Goal: Information Seeking & Learning: Understand process/instructions

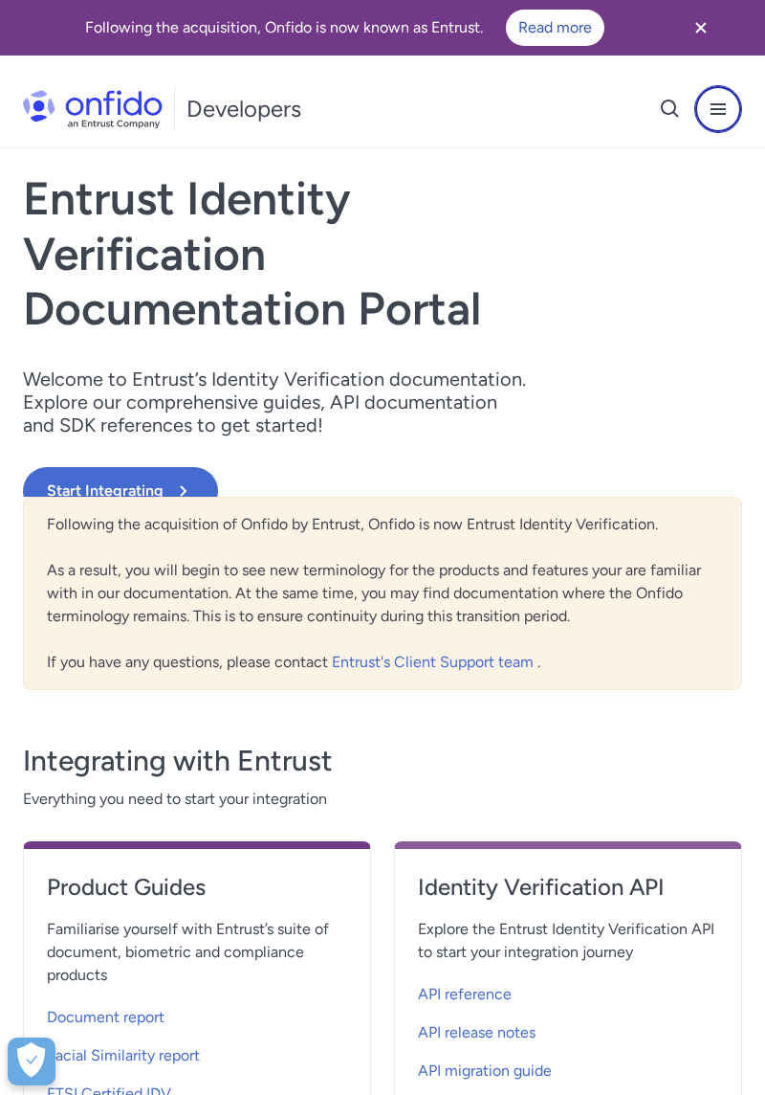
click at [725, 105] on icon "Open navigation menu button" at bounding box center [718, 109] width 23 height 23
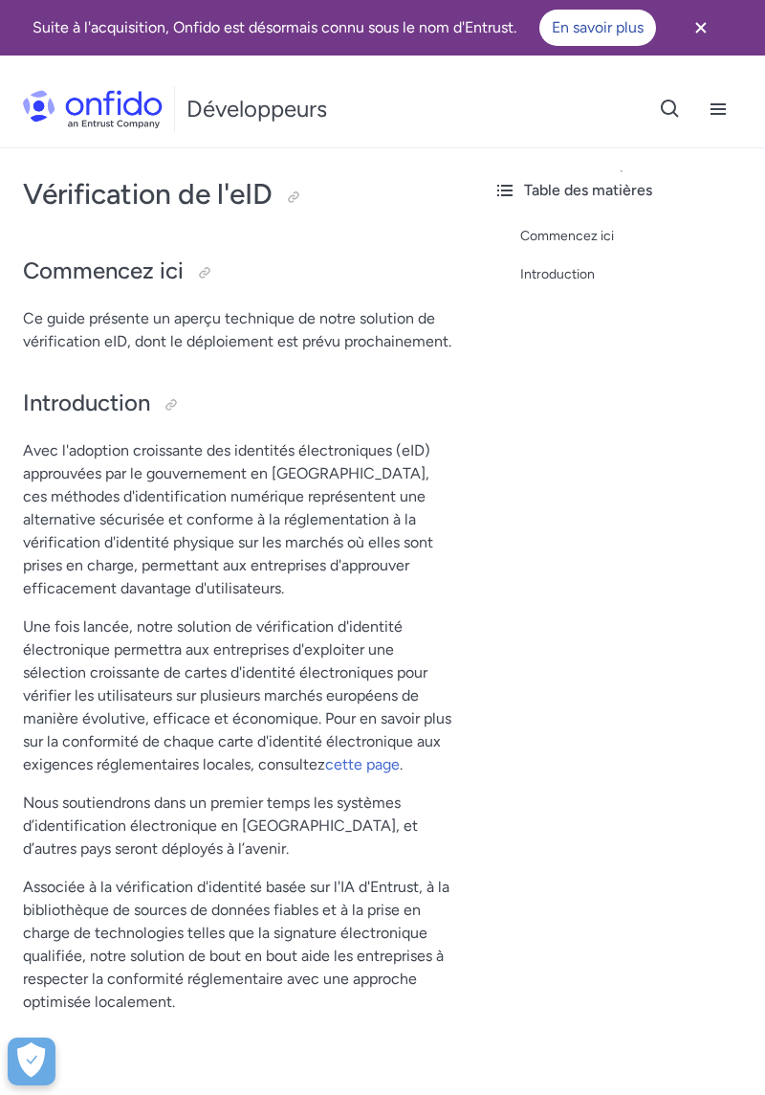
click at [586, 228] on font "Commencez ici" at bounding box center [568, 236] width 94 height 16
click at [515, 169] on div "Table des matières Commencez ici Introduction" at bounding box center [621, 657] width 287 height 1018
click at [507, 179] on icon at bounding box center [505, 190] width 23 height 23
click at [618, 235] on div "Commencez ici" at bounding box center [636, 236] width 230 height 23
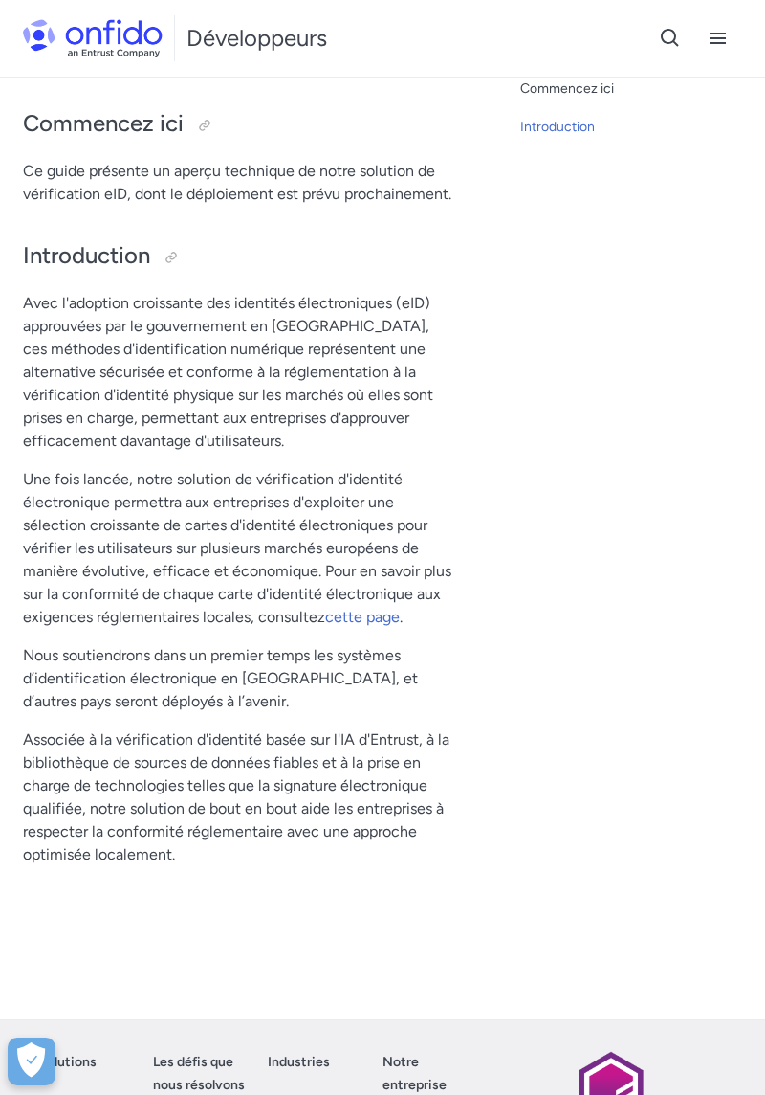
click at [716, 38] on icon "Bouton Ouvrir le menu de navigation" at bounding box center [718, 38] width 15 height 11
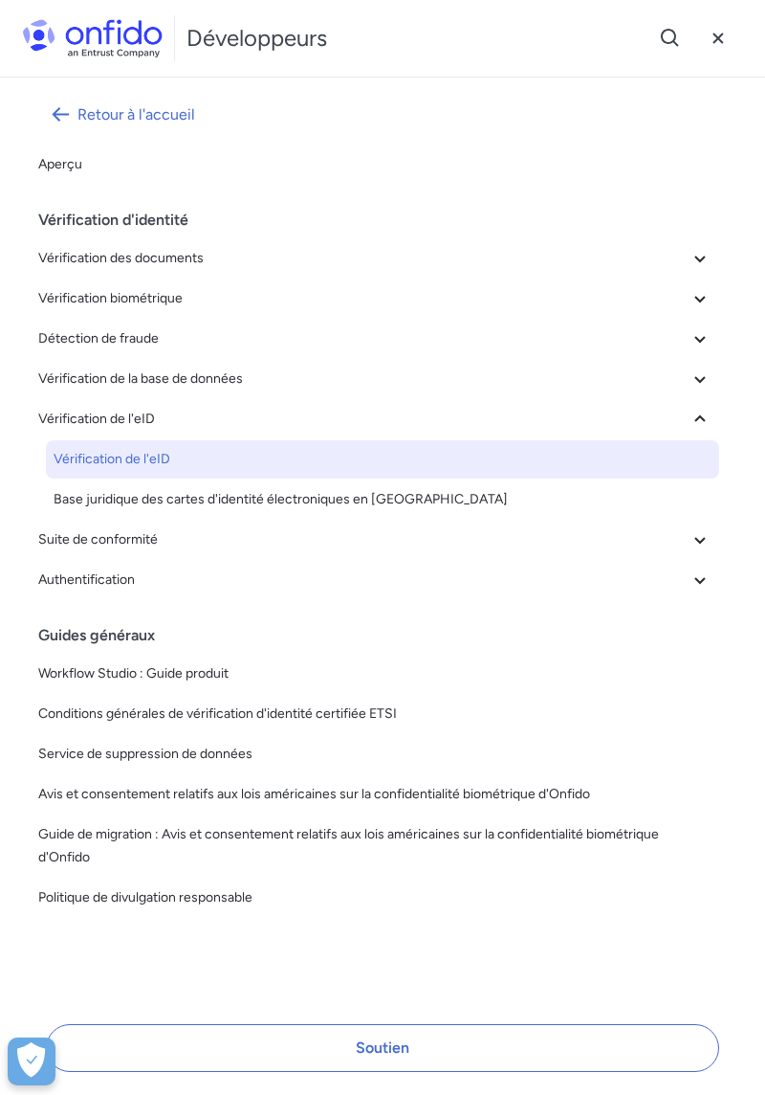
click at [699, 252] on icon at bounding box center [700, 258] width 23 height 23
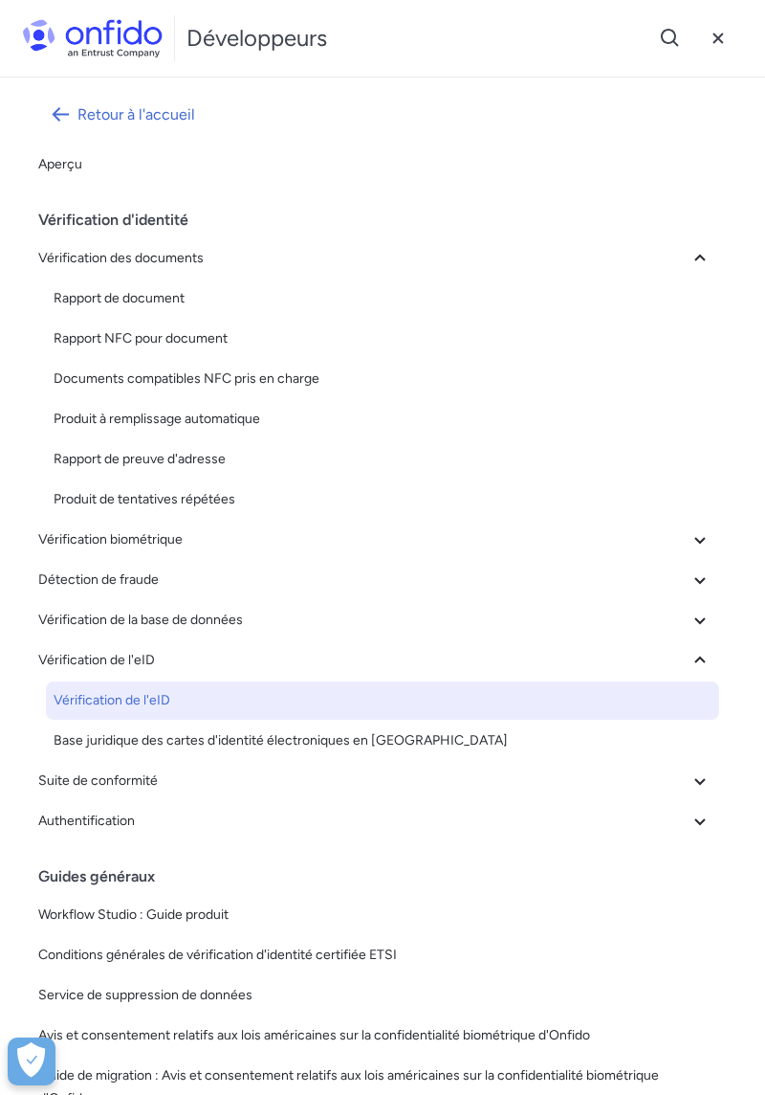
click at [699, 524] on button "Vérification biométrique" at bounding box center [375, 540] width 689 height 38
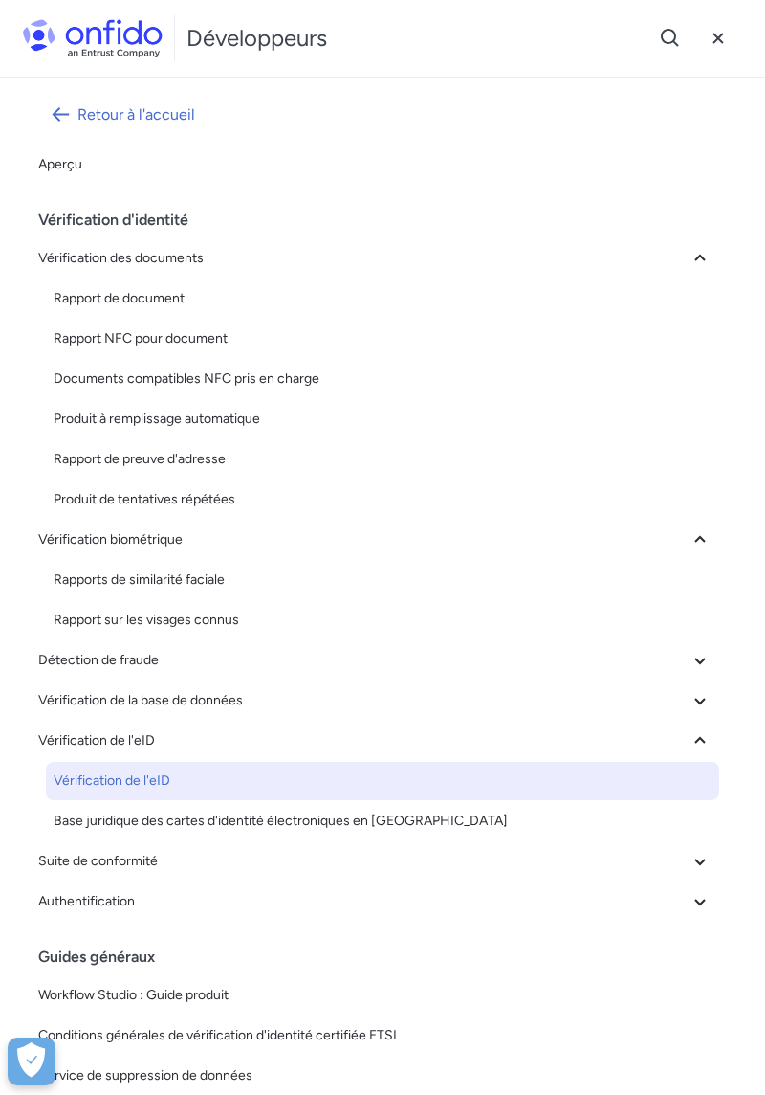
click at [699, 696] on icon at bounding box center [700, 700] width 23 height 23
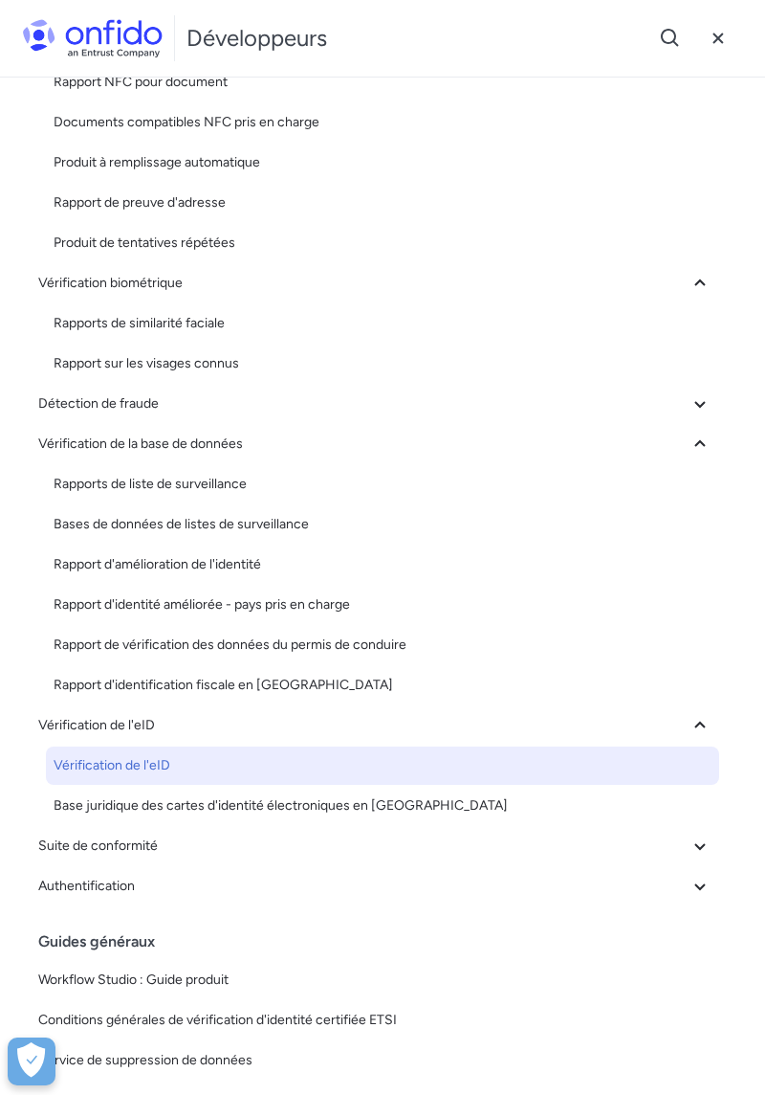
scroll to position [258, 0]
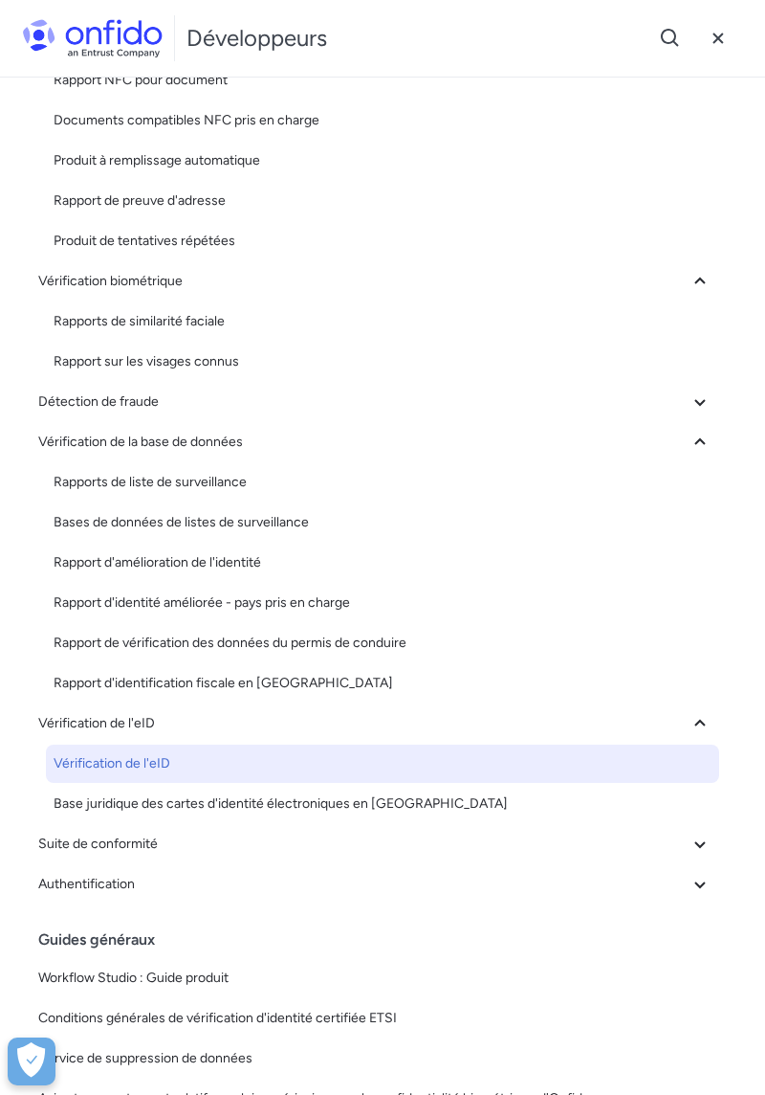
click at [705, 884] on icon at bounding box center [700, 884] width 23 height 23
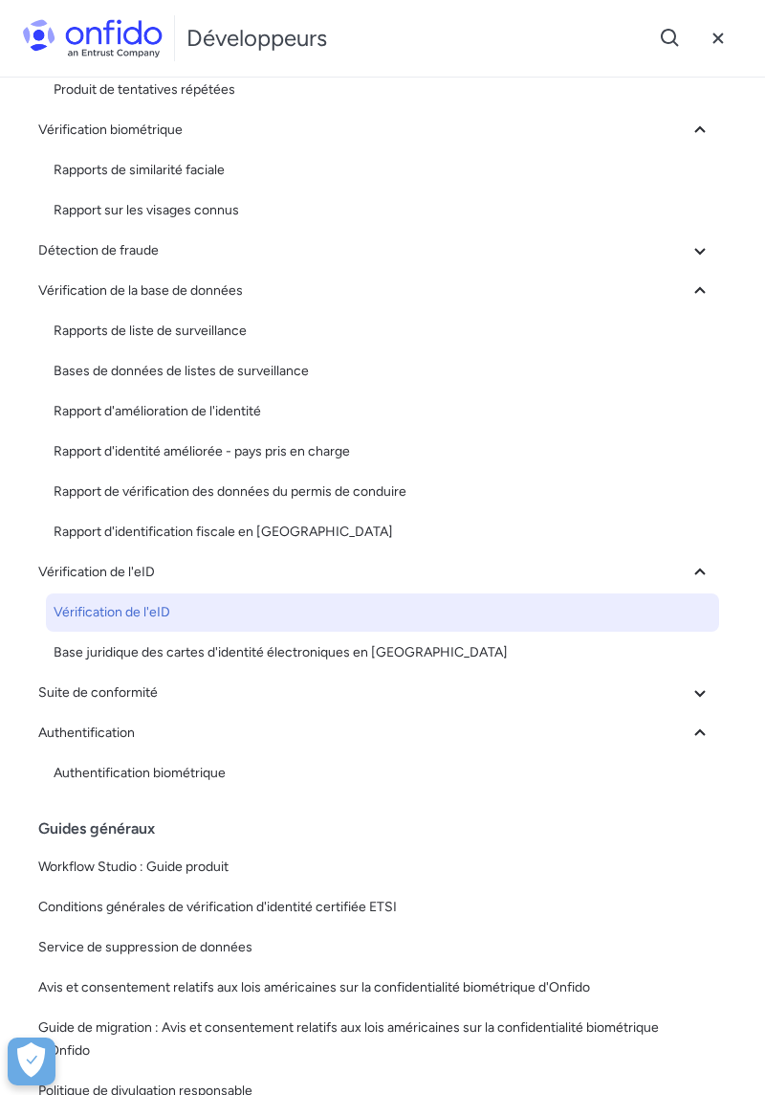
scroll to position [458, 0]
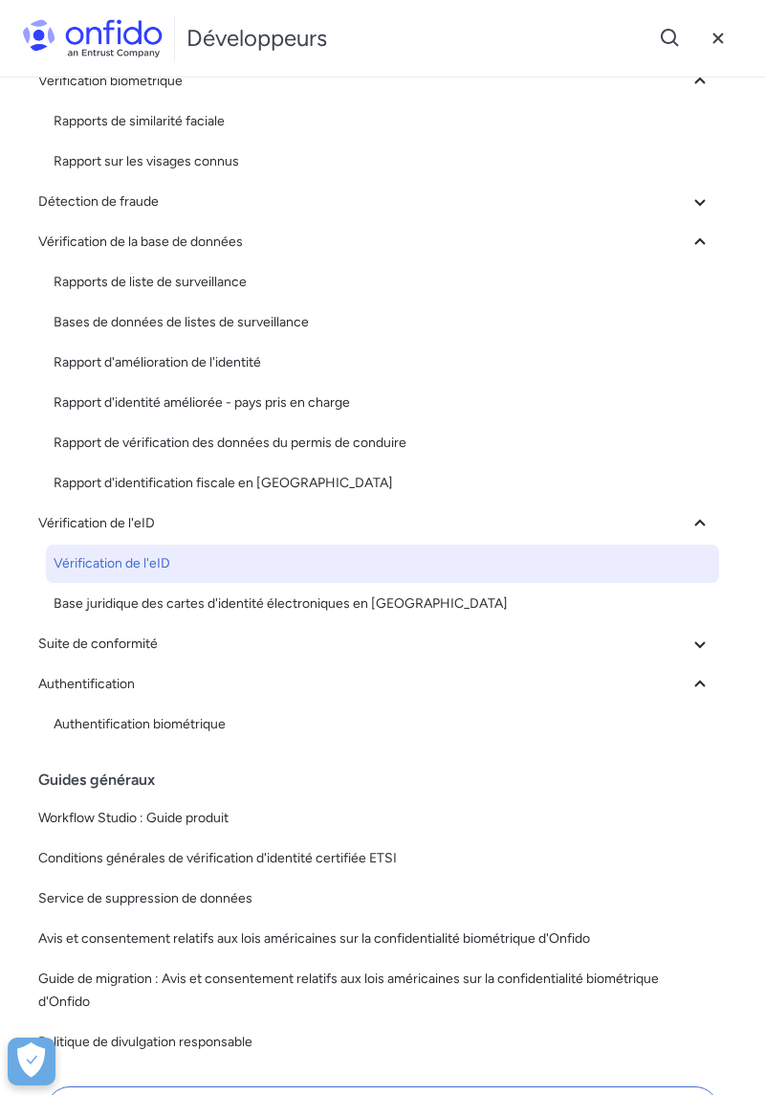
click at [218, 720] on font "Authentification biométrique" at bounding box center [140, 724] width 172 height 16
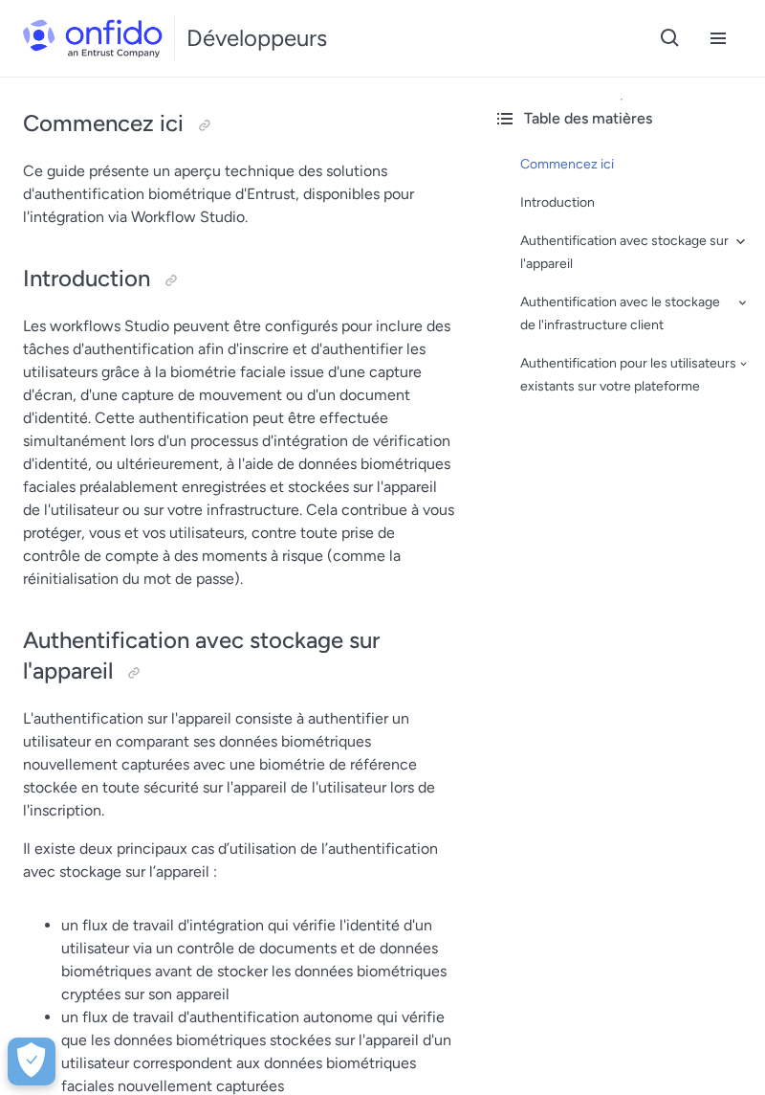
click at [728, 234] on font "Authentification avec stockage sur l'appareil" at bounding box center [625, 252] width 209 height 39
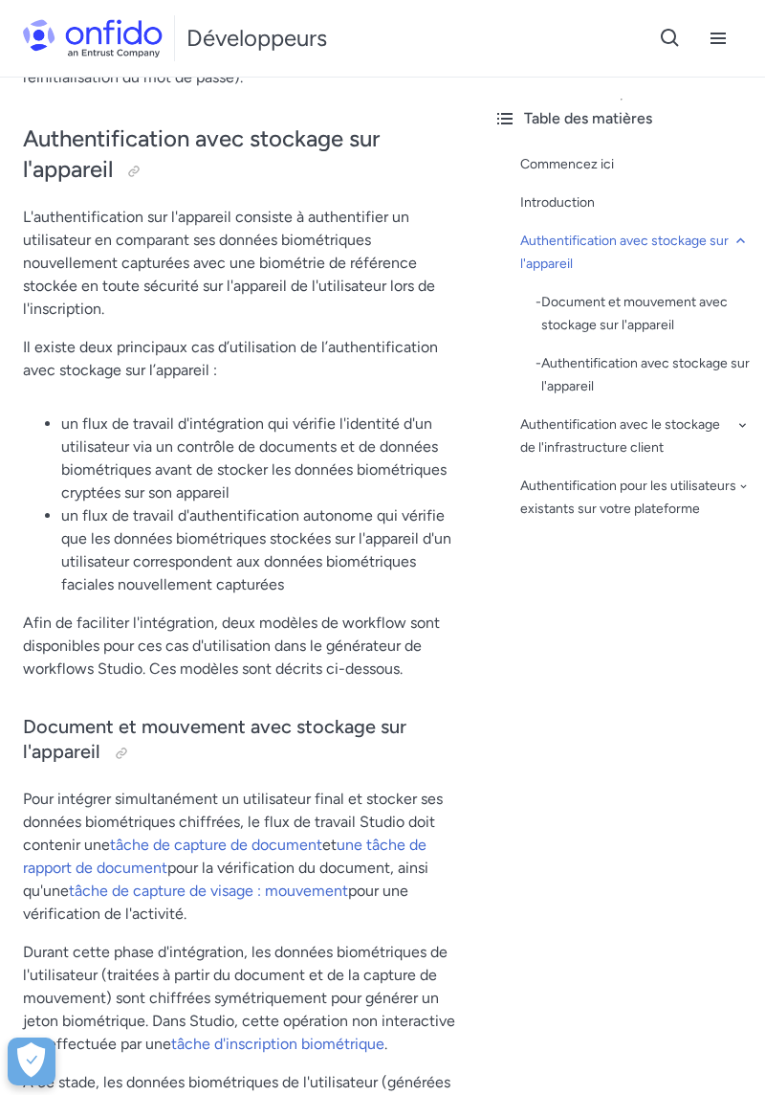
click at [653, 318] on font "Document et mouvement avec stockage sur l'appareil" at bounding box center [635, 313] width 187 height 39
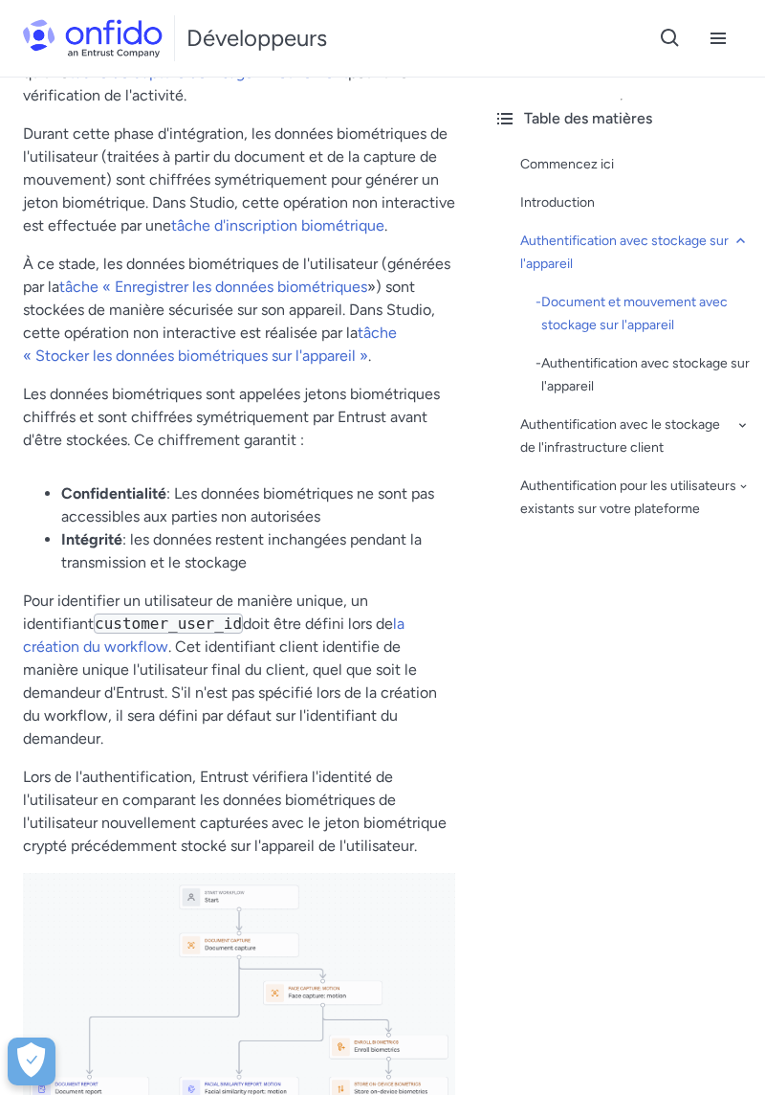
scroll to position [1468, 0]
click at [561, 359] on font "Authentification avec stockage sur l'appareil" at bounding box center [646, 374] width 209 height 39
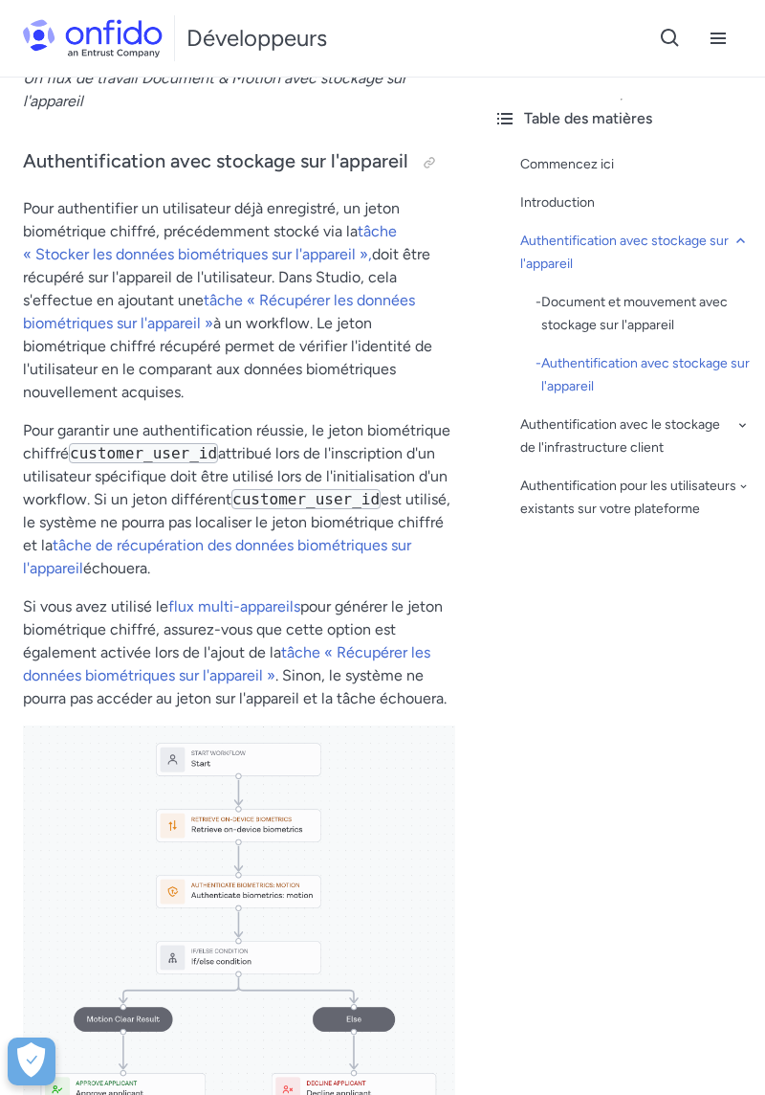
click at [631, 300] on font "Document et mouvement avec stockage sur l'appareil" at bounding box center [635, 313] width 187 height 39
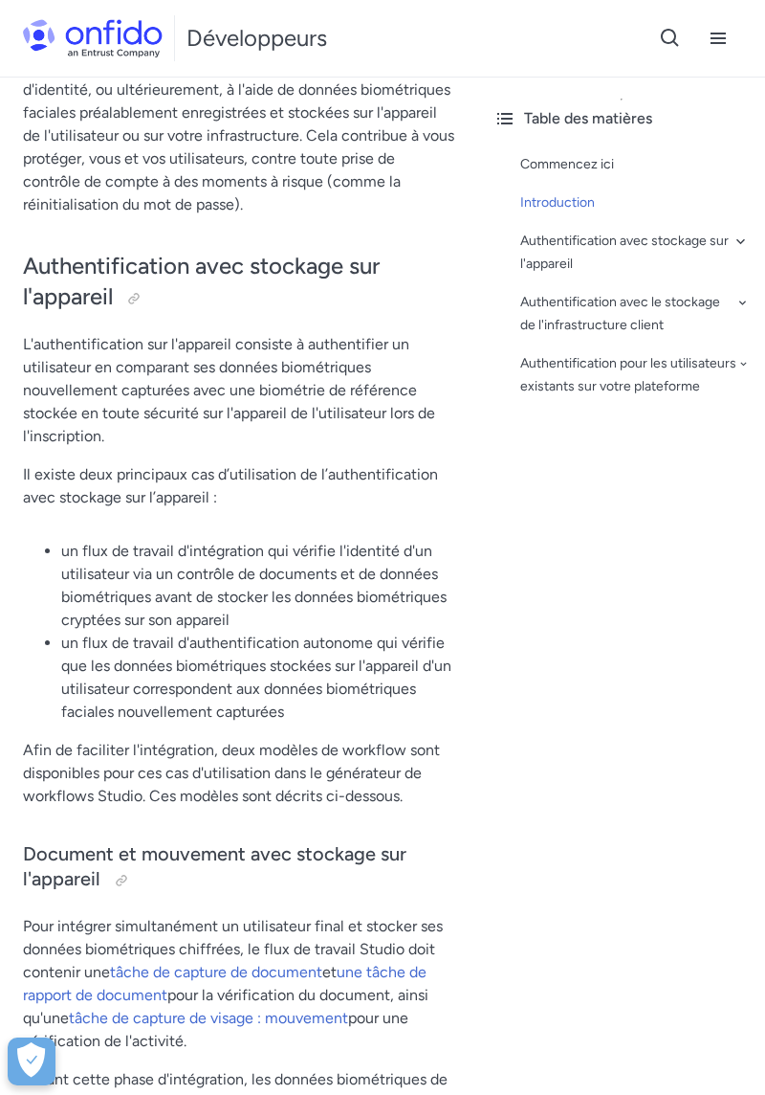
scroll to position [527, 0]
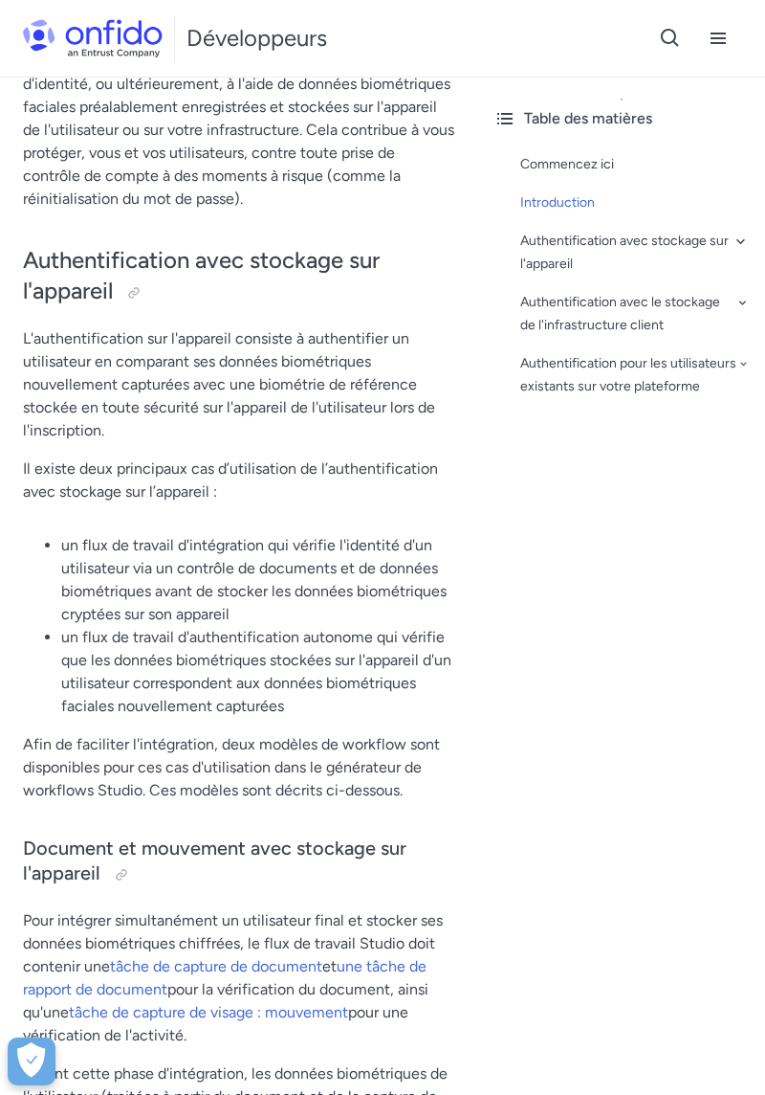
click at [415, 964] on font "une tâche de rapport de document" at bounding box center [225, 977] width 404 height 41
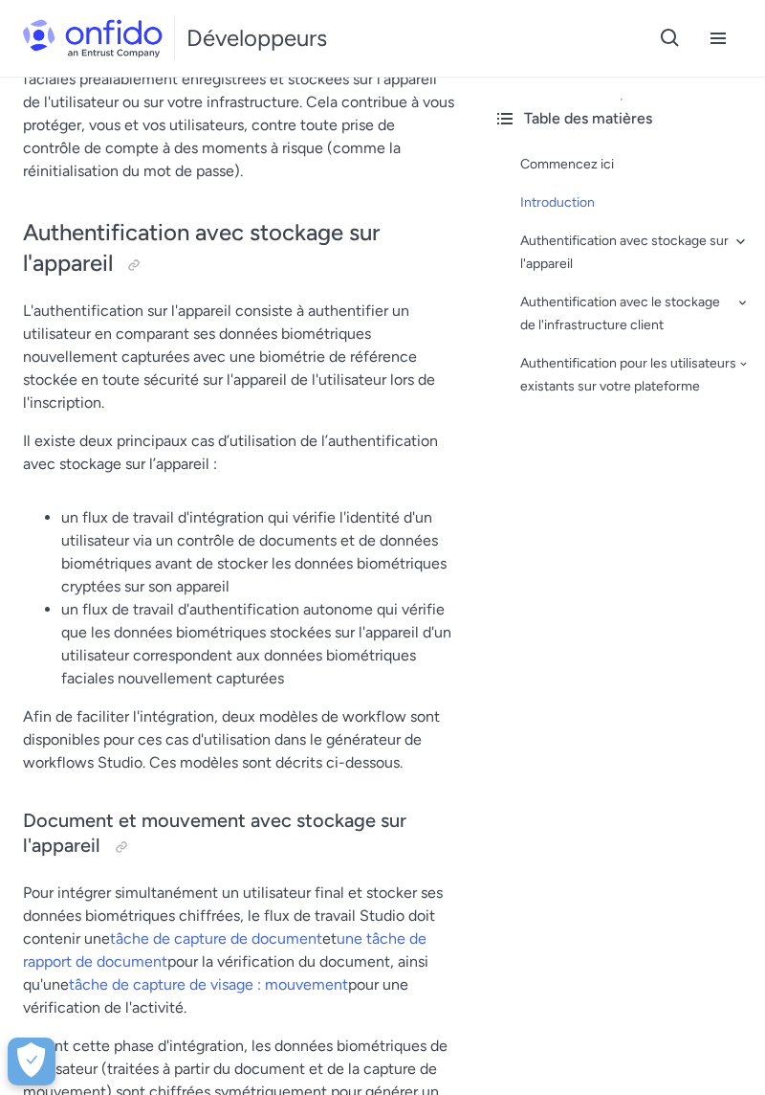
scroll to position [582, 0]
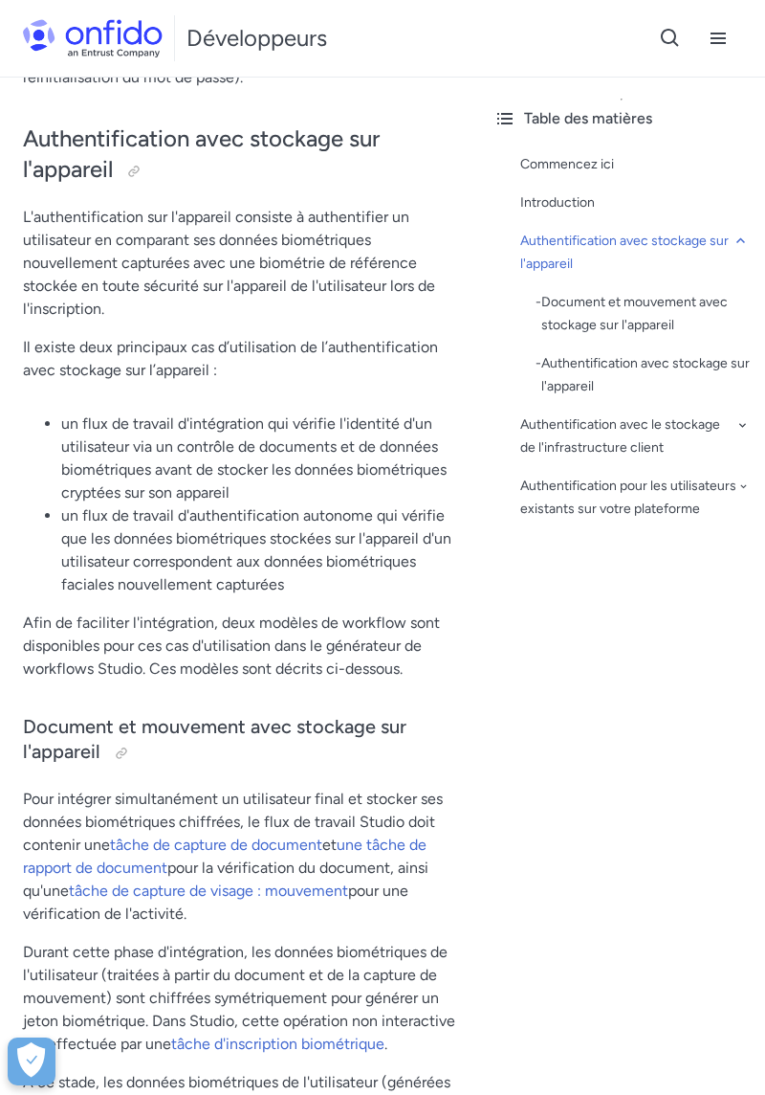
scroll to position [147, 0]
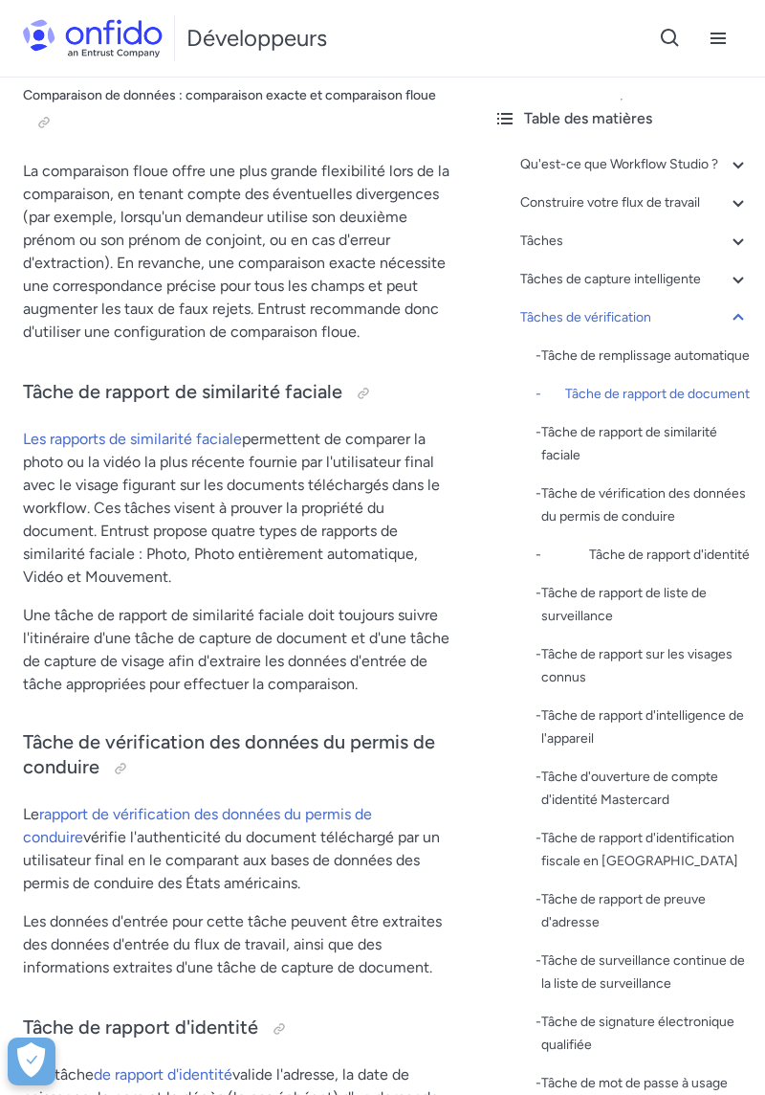
scroll to position [18110, 0]
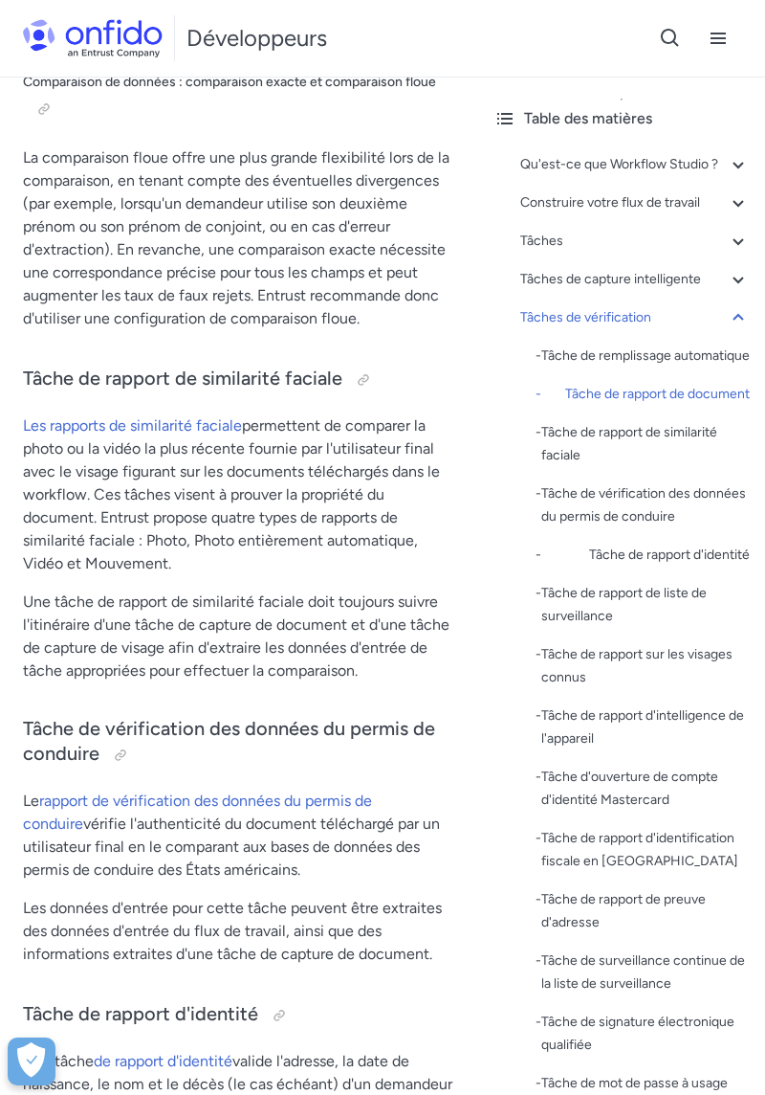
click at [632, 507] on font "Tâche de vérification des données du permis de conduire" at bounding box center [646, 505] width 209 height 46
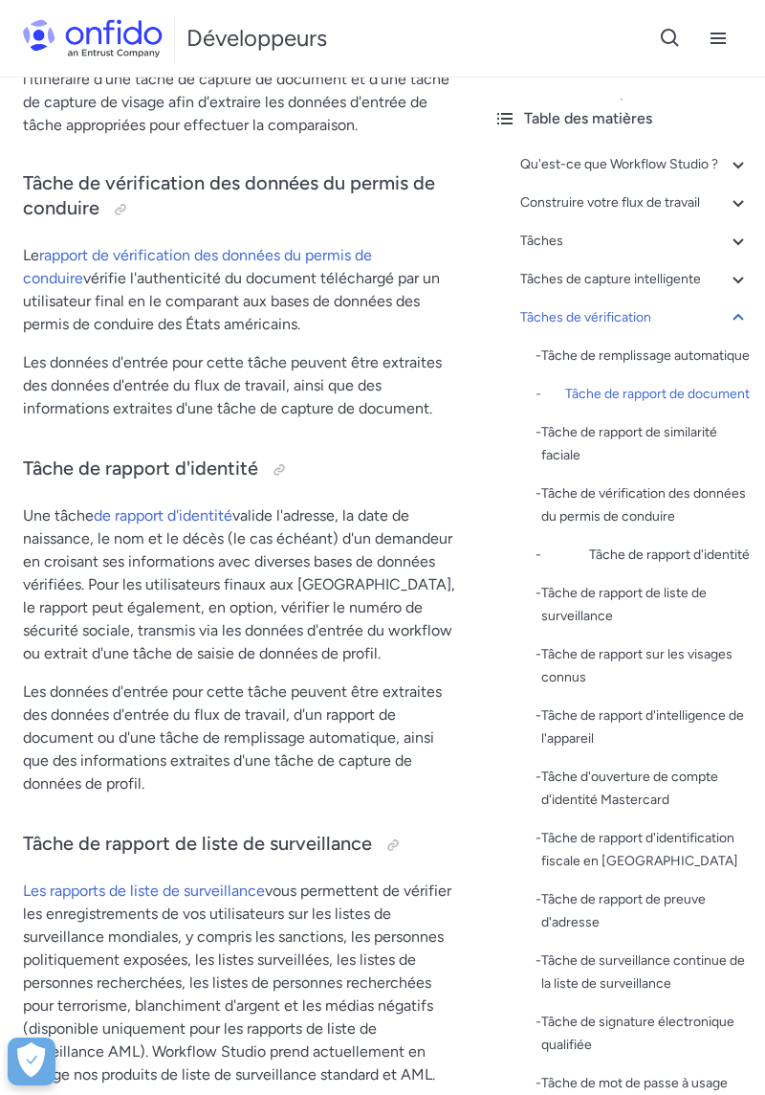
scroll to position [15373, 0]
